Goal: Task Accomplishment & Management: Use online tool/utility

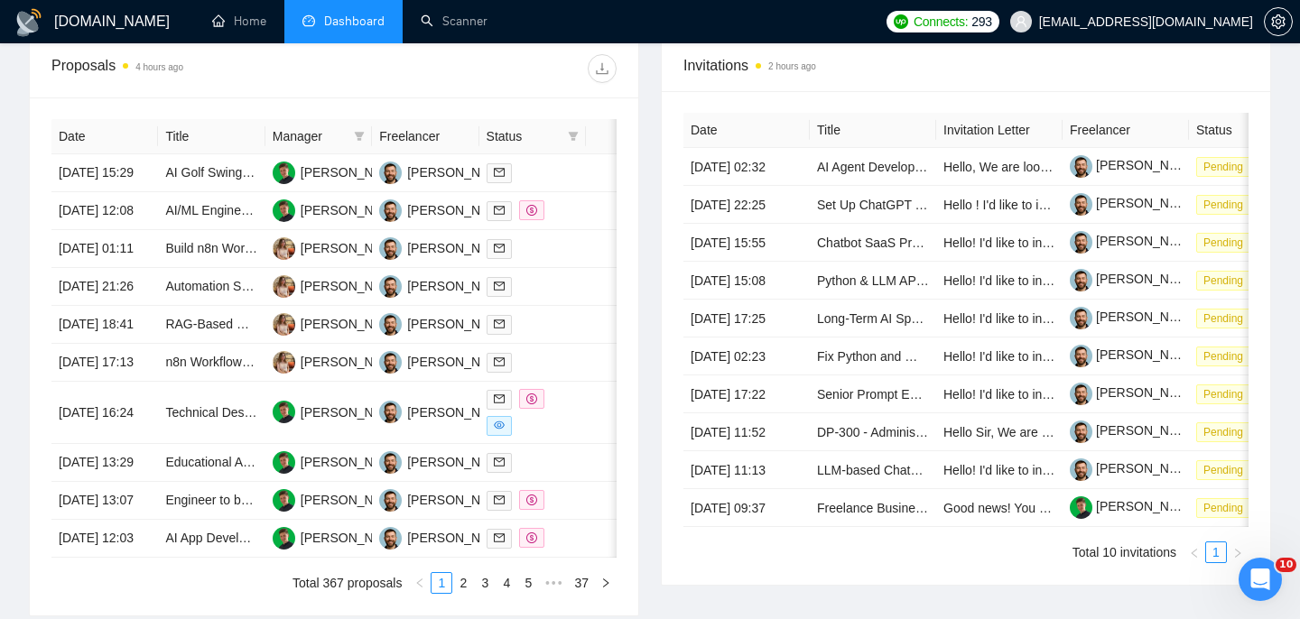
scroll to position [698, 0]
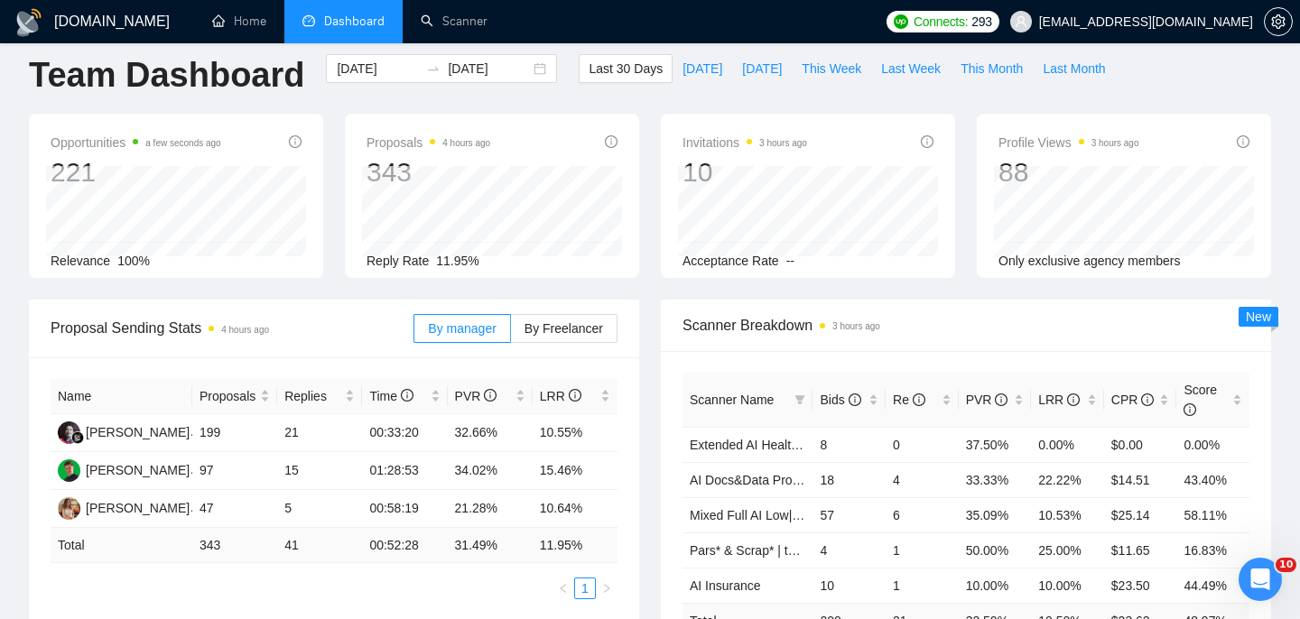
scroll to position [26, 0]
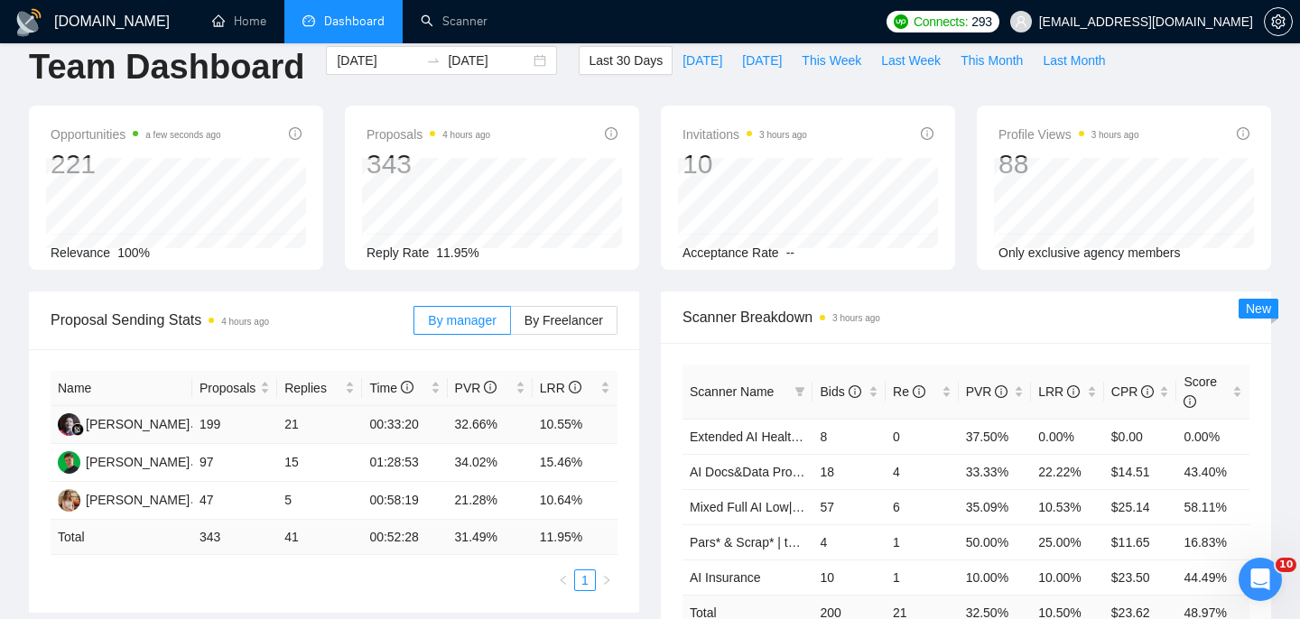
click at [208, 424] on td "199" at bounding box center [234, 425] width 85 height 38
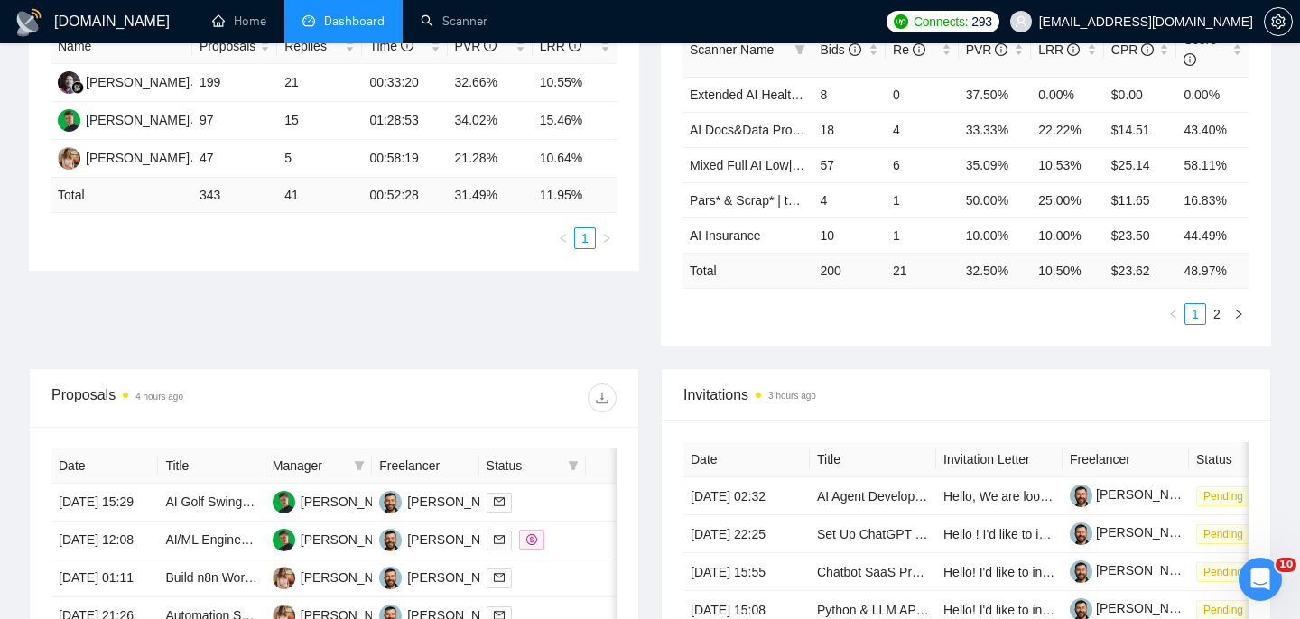
scroll to position [444, 0]
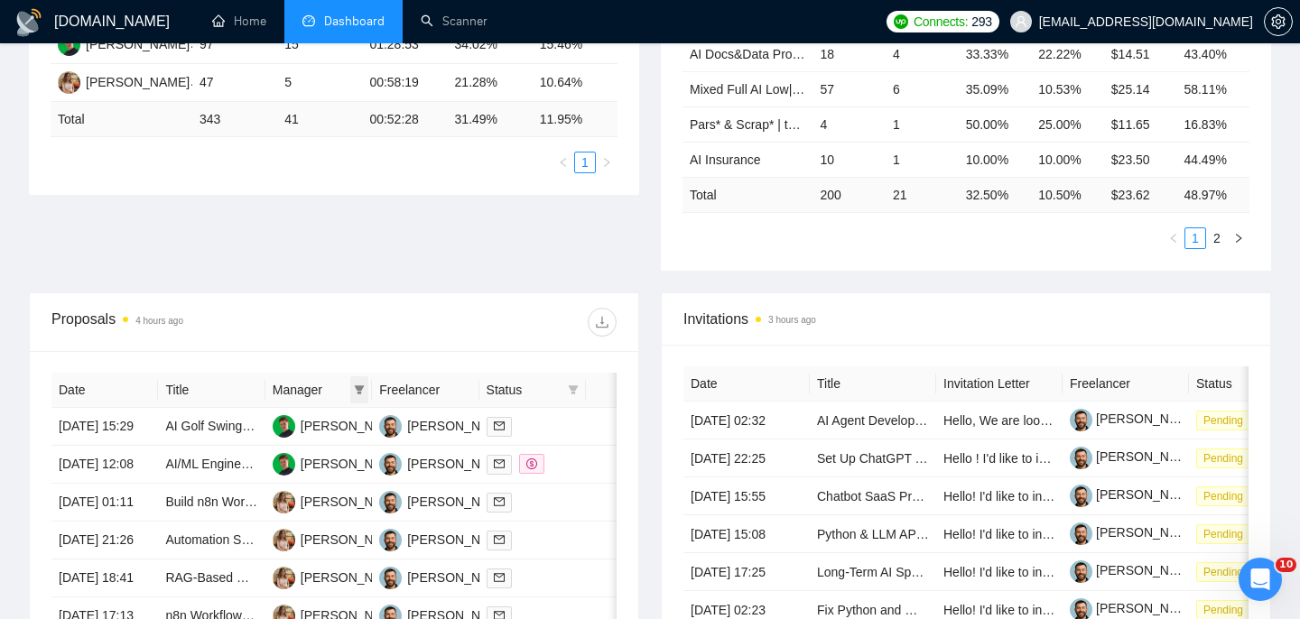
click at [350, 392] on span at bounding box center [359, 389] width 18 height 27
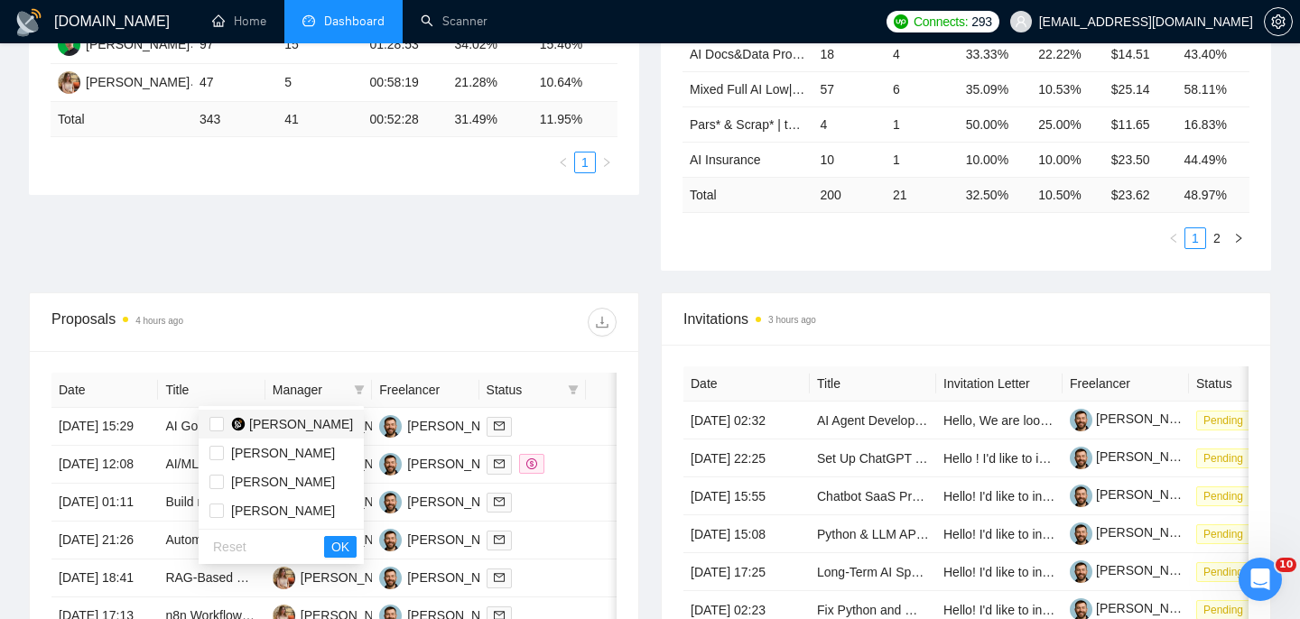
click at [208, 428] on li "[PERSON_NAME]" at bounding box center [281, 424] width 165 height 29
click at [340, 538] on span "OK" at bounding box center [340, 547] width 18 height 20
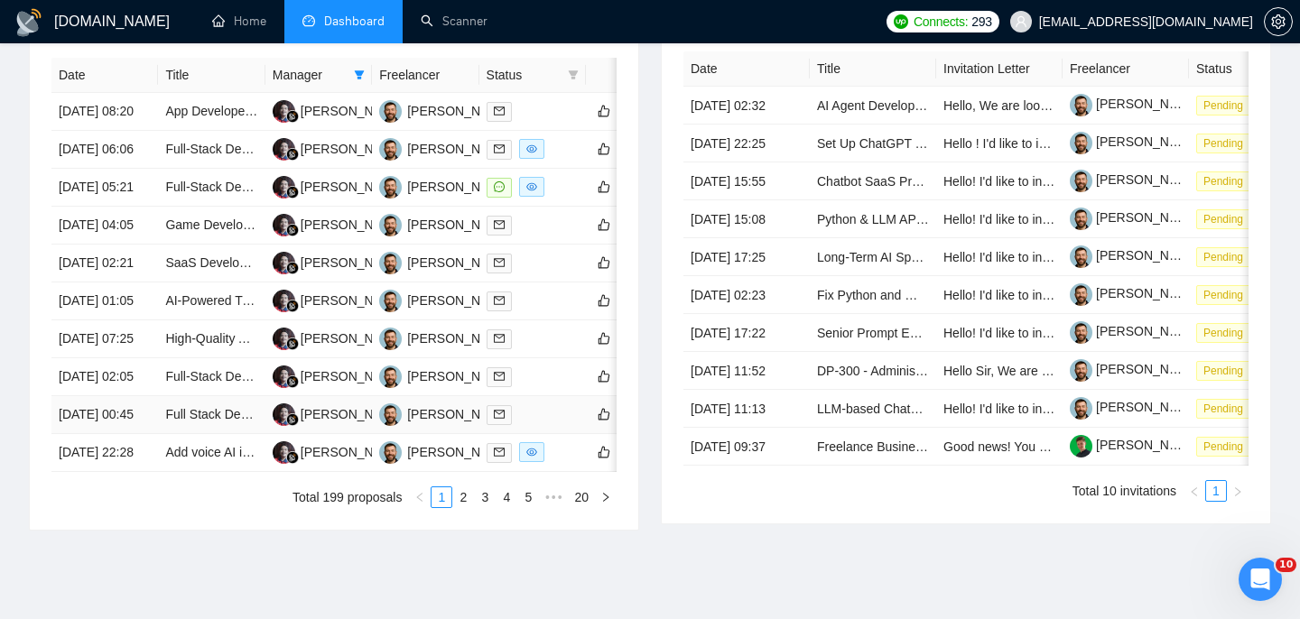
scroll to position [746, 0]
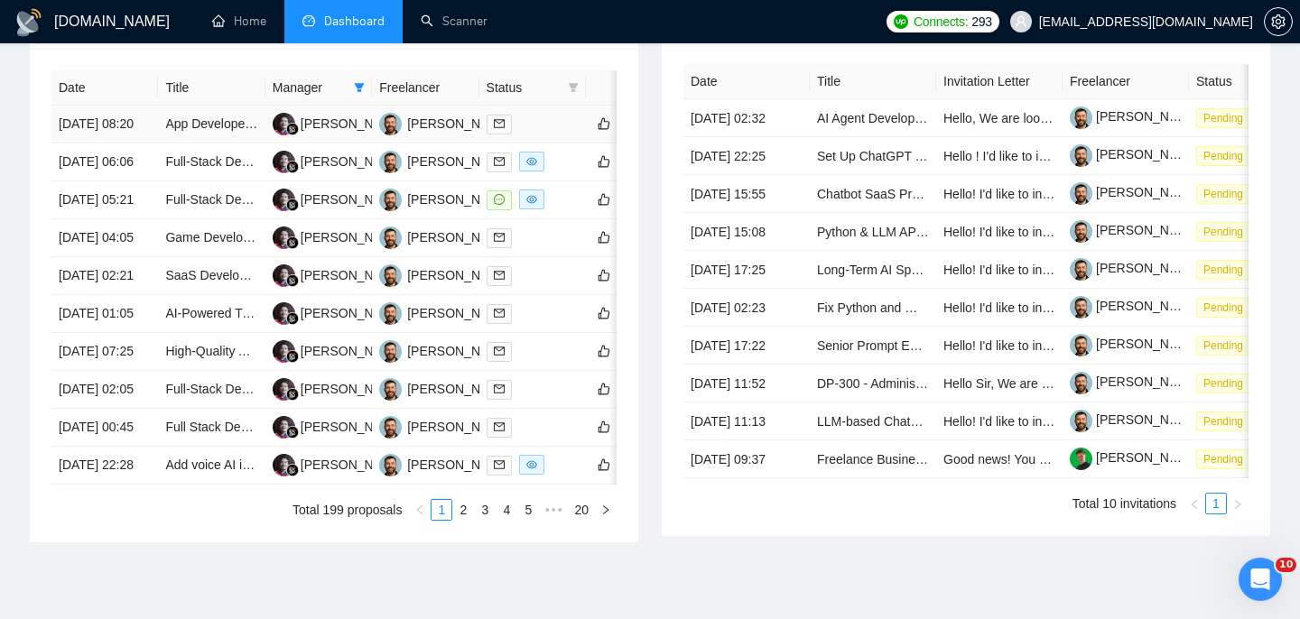
click at [101, 138] on td "25 Aug, 2025 08:20" at bounding box center [104, 125] width 107 height 38
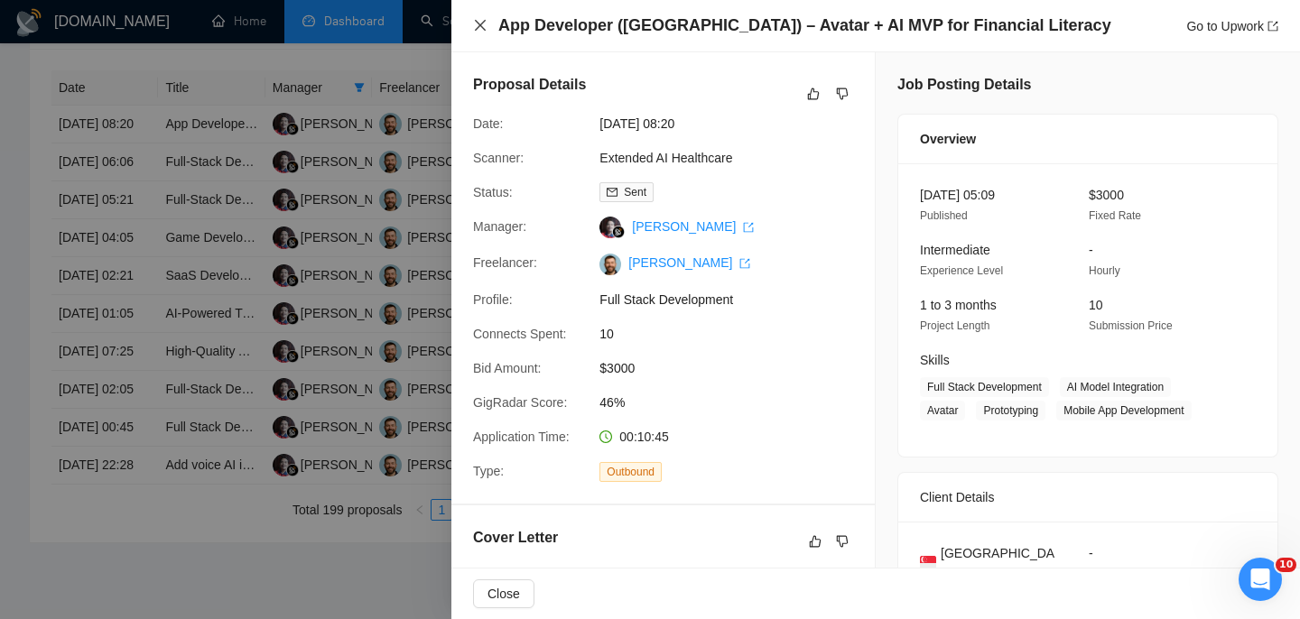
click at [480, 27] on icon "close" at bounding box center [480, 25] width 11 height 11
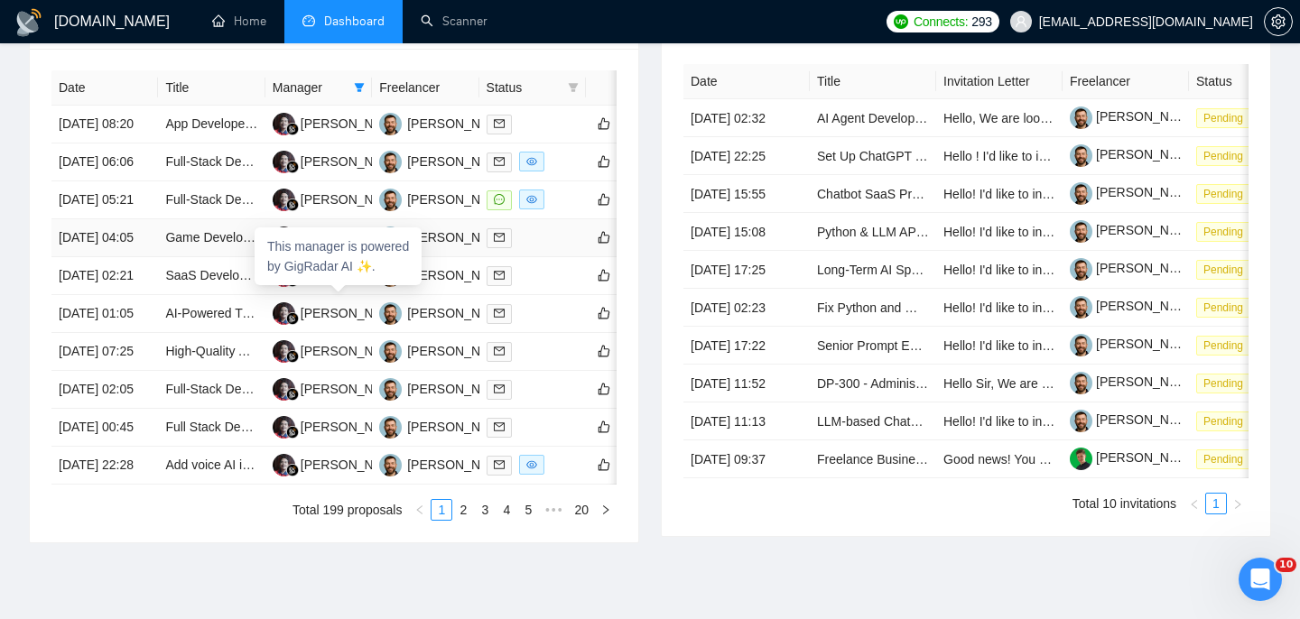
scroll to position [313, 0]
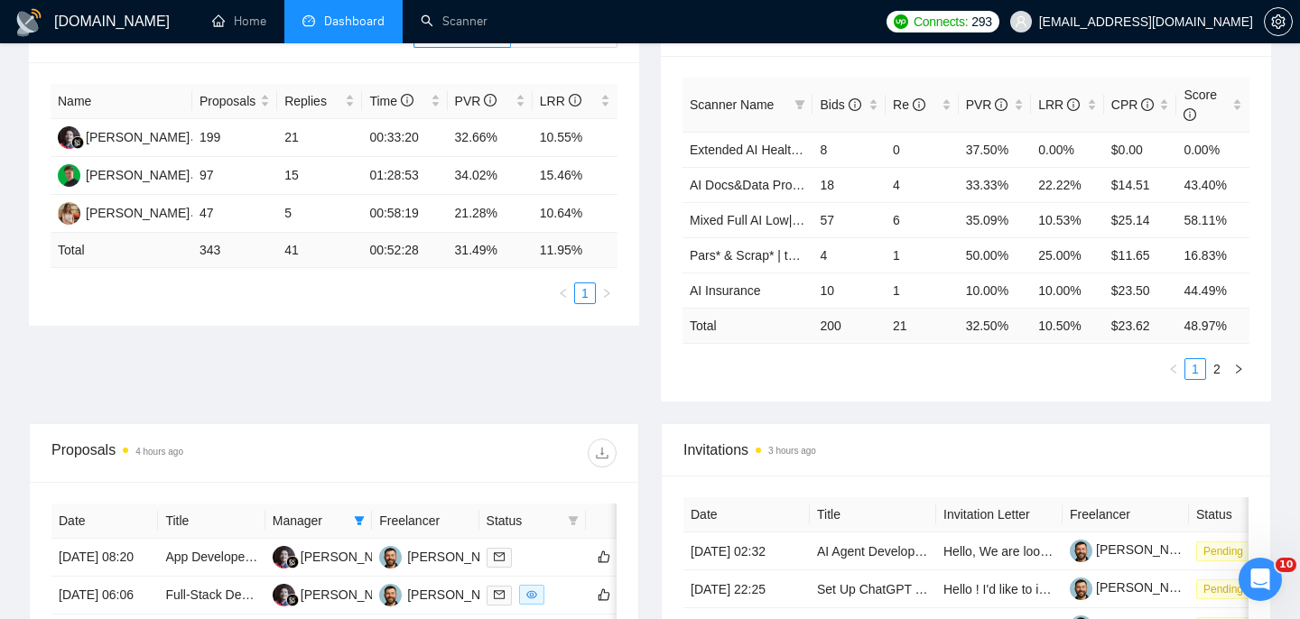
click at [348, 516] on div "Manager" at bounding box center [319, 521] width 92 height 20
click at [362, 521] on icon "filter" at bounding box center [359, 520] width 11 height 11
click at [213, 548] on input "checkbox" at bounding box center [216, 555] width 14 height 14
checkbox input "false"
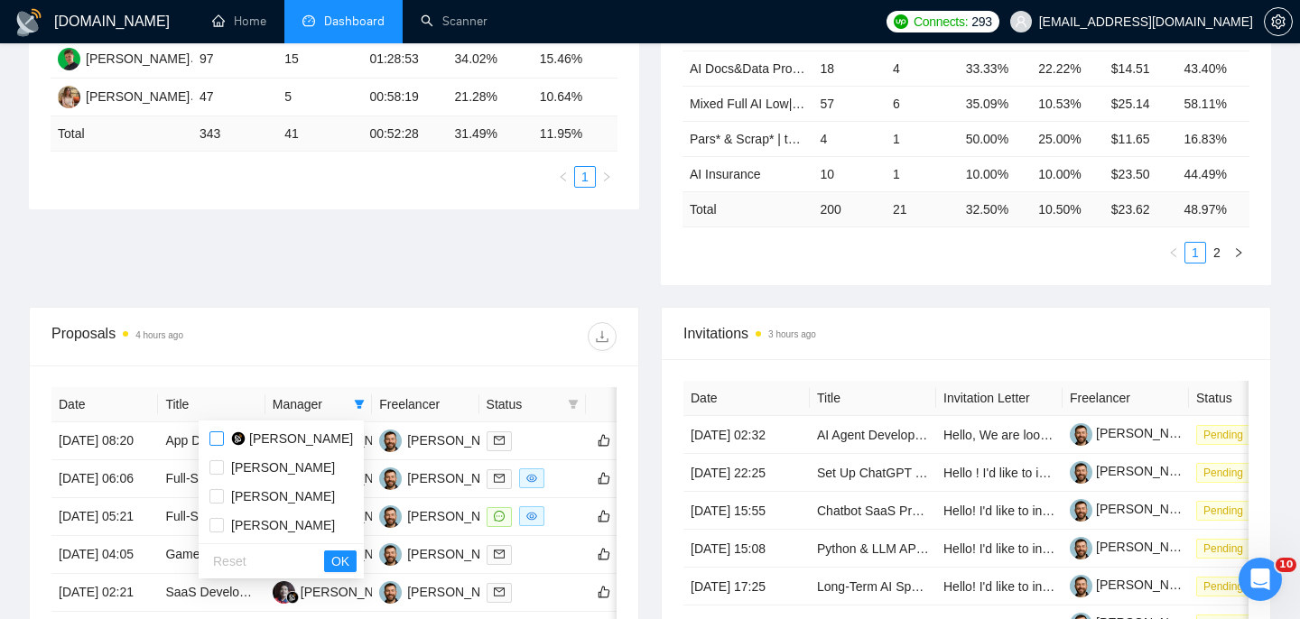
scroll to position [436, 0]
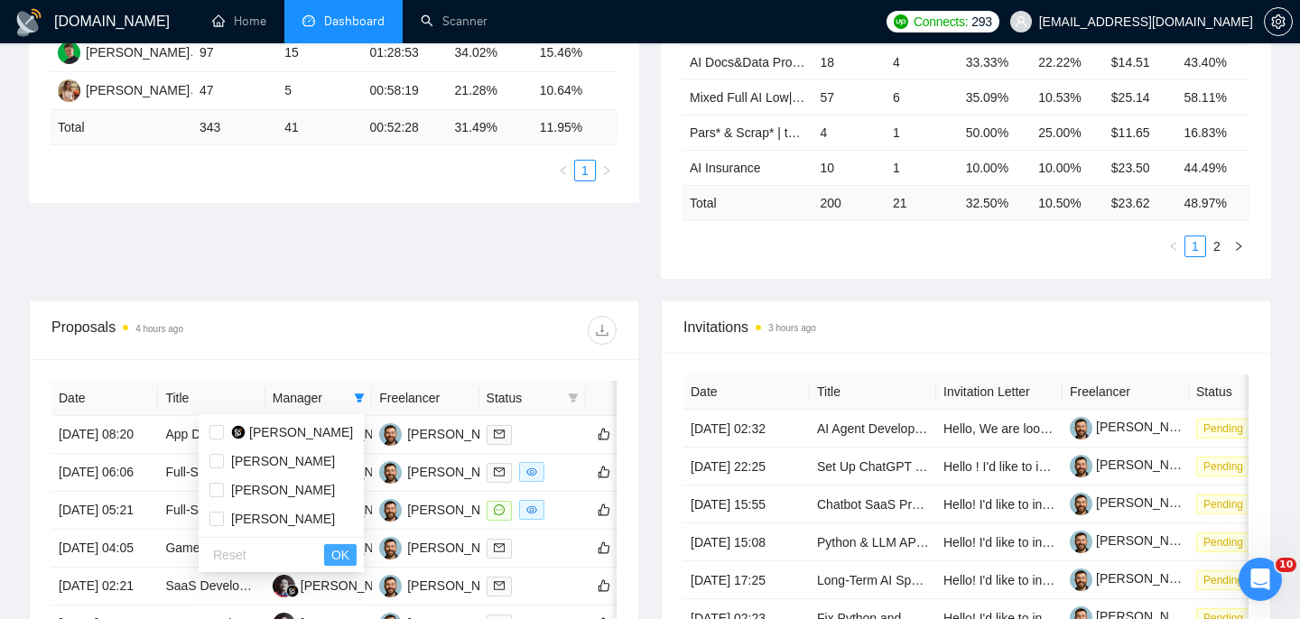
click at [338, 549] on span "OK" at bounding box center [340, 555] width 18 height 20
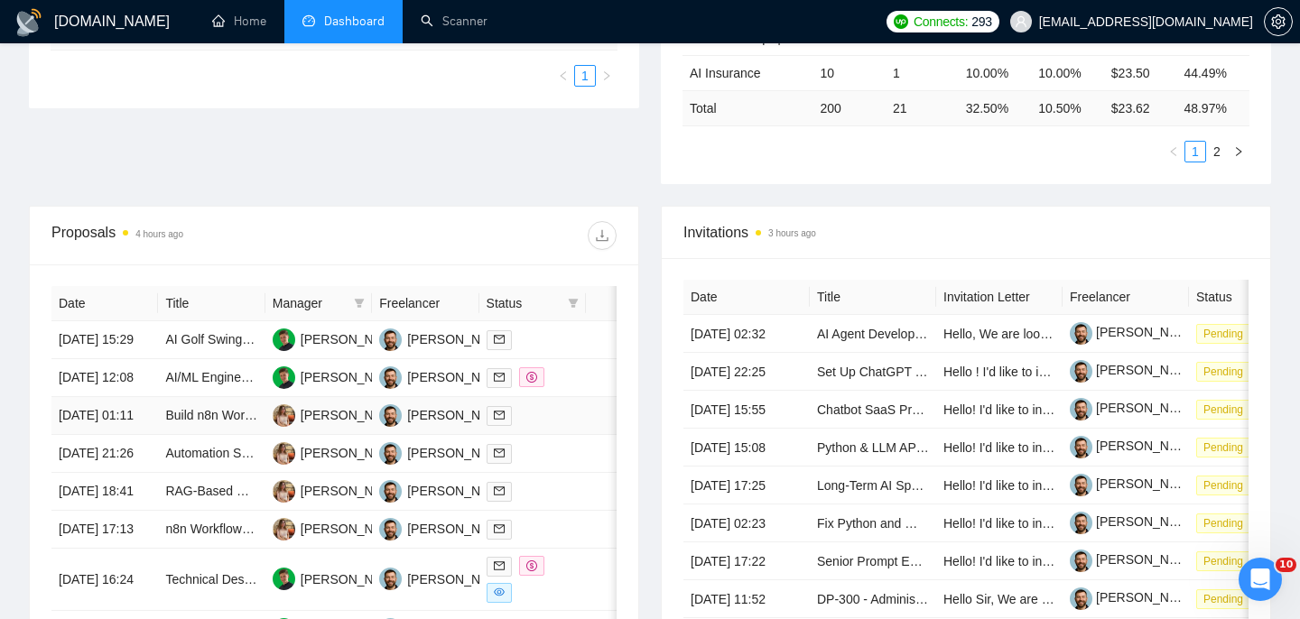
scroll to position [320, 0]
